Goal: Information Seeking & Learning: Compare options

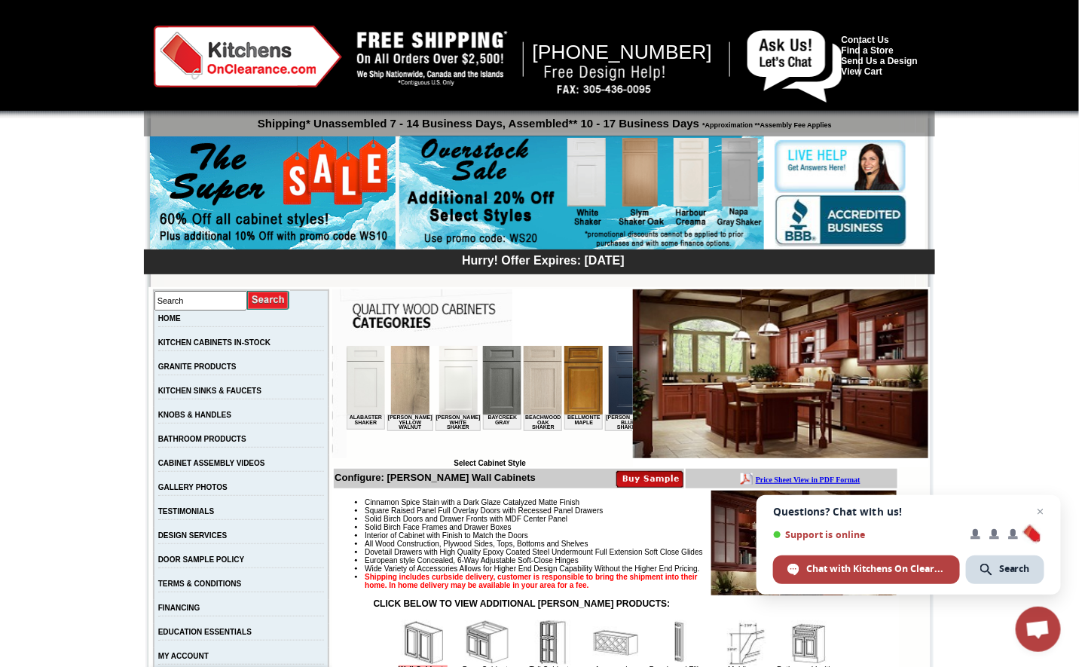
click at [222, 335] on td "KITCHEN CABINETS IN-STOCK" at bounding box center [242, 346] width 176 height 24
click at [266, 338] on link "KITCHEN CABINETS IN-STOCK" at bounding box center [214, 342] width 112 height 8
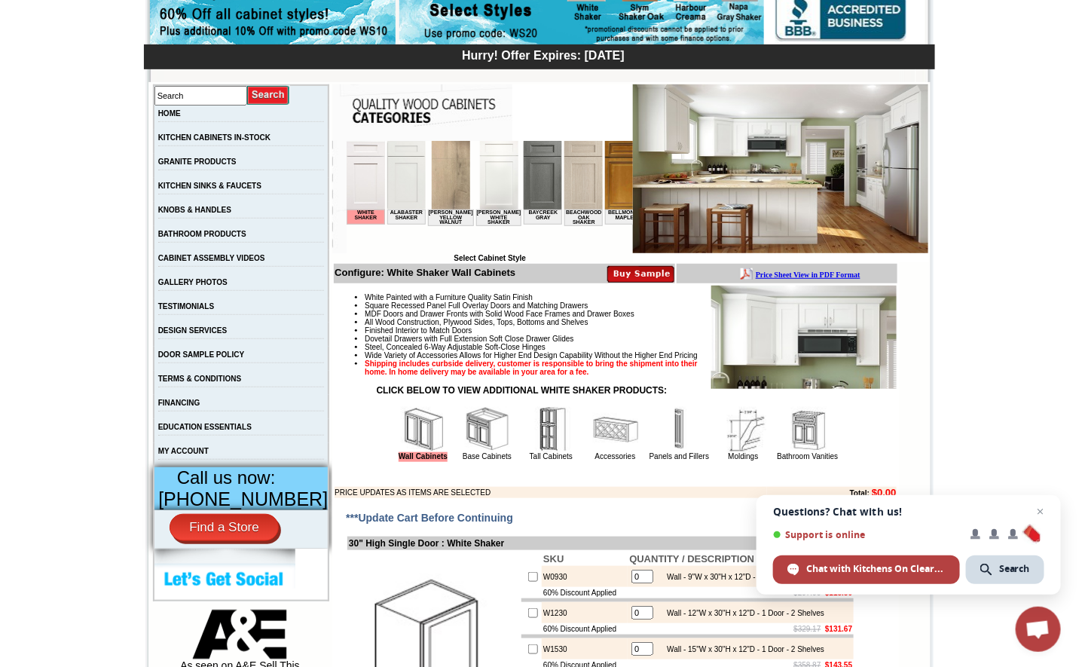
scroll to position [150, 0]
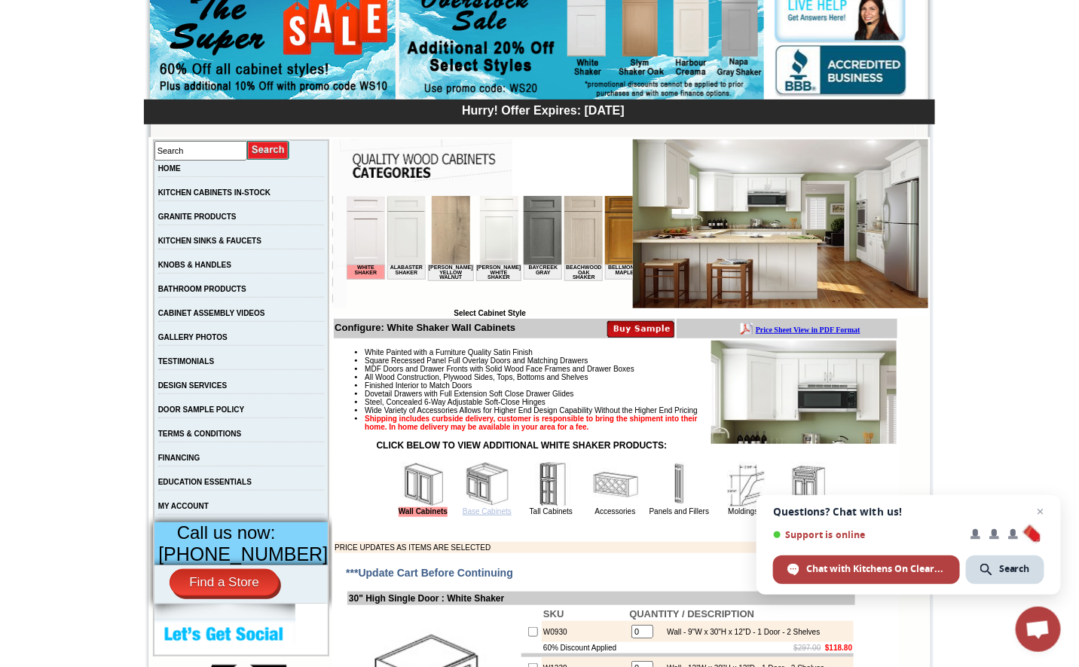
click at [482, 515] on link "Base Cabinets" at bounding box center [487, 511] width 49 height 8
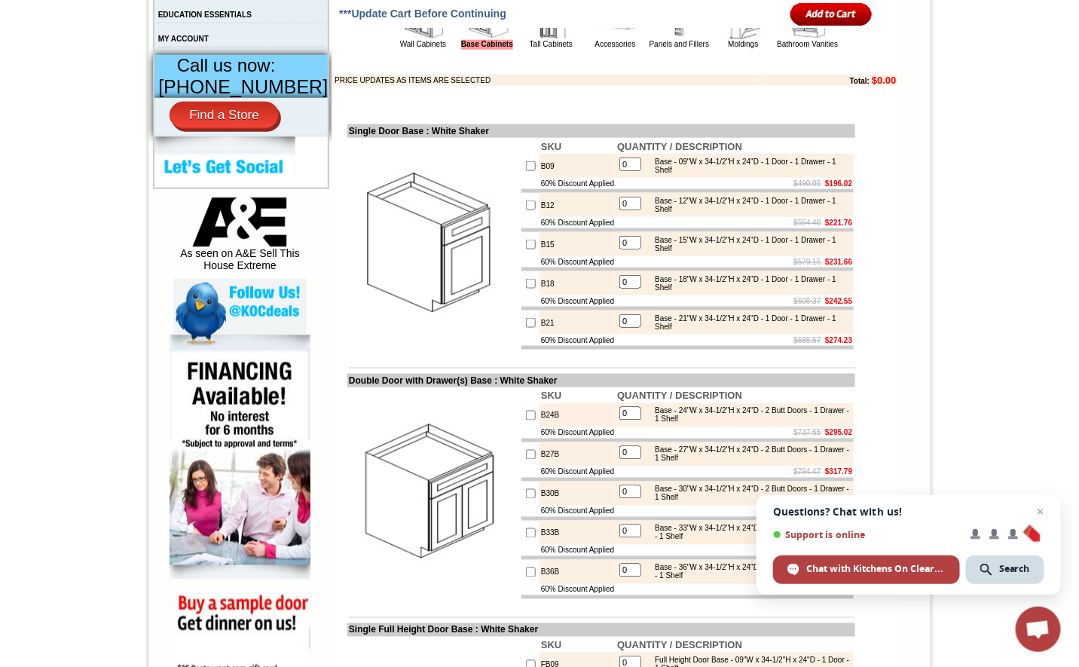
scroll to position [33, 0]
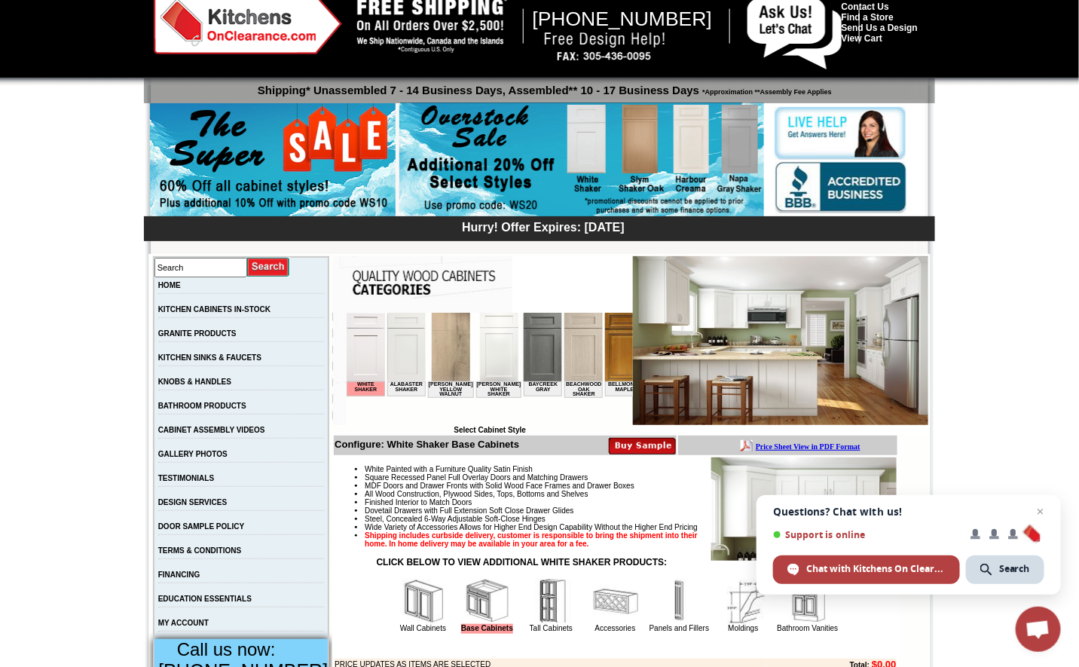
click at [593, 624] on img at bounding box center [615, 601] width 45 height 45
